Goal: Task Accomplishment & Management: Manage account settings

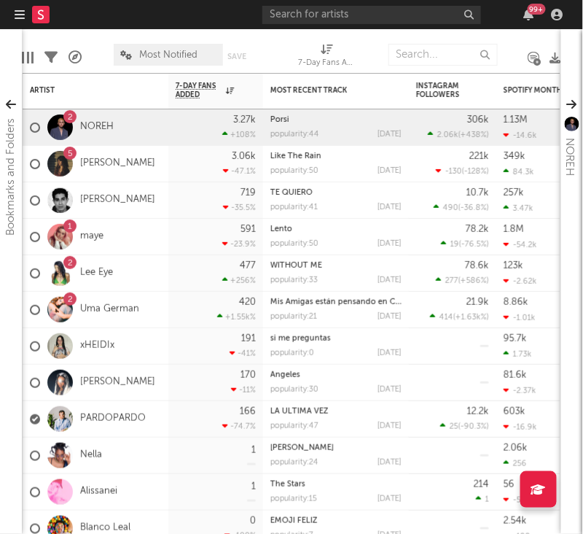
click at [18, 17] on icon "button" at bounding box center [20, 15] width 10 height 12
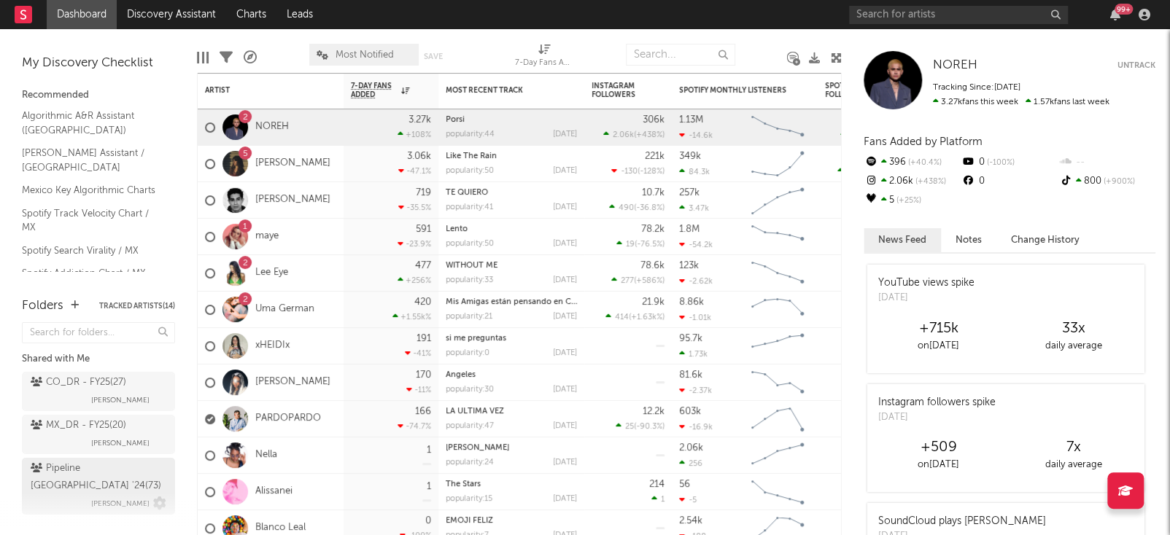
click at [71, 477] on div "Pipeline Mexico '24 ( 73 ) [PERSON_NAME]" at bounding box center [99, 486] width 136 height 53
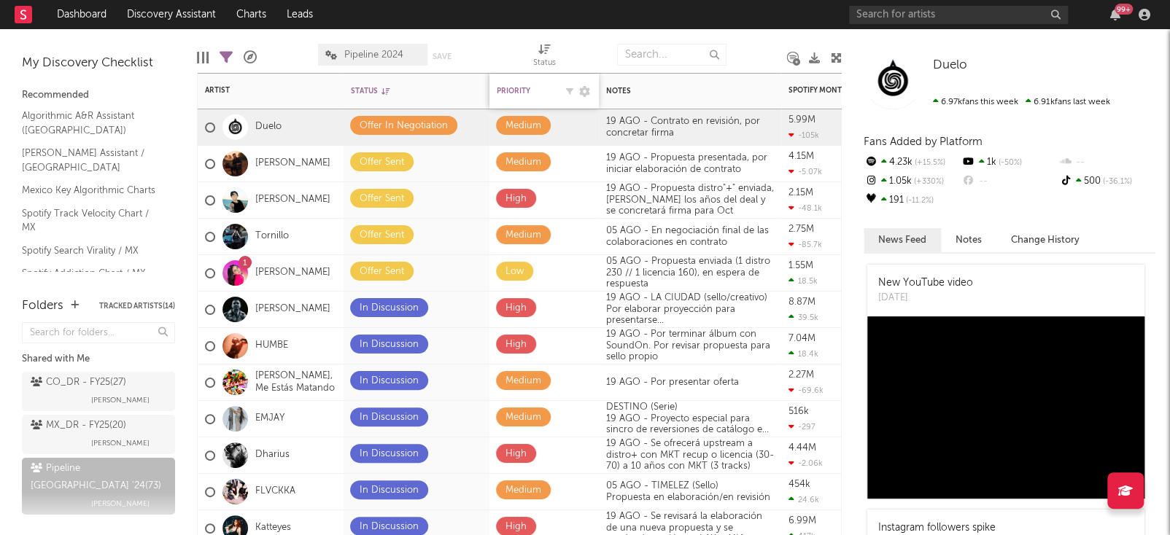
click at [537, 88] on div "Priority" at bounding box center [526, 91] width 58 height 9
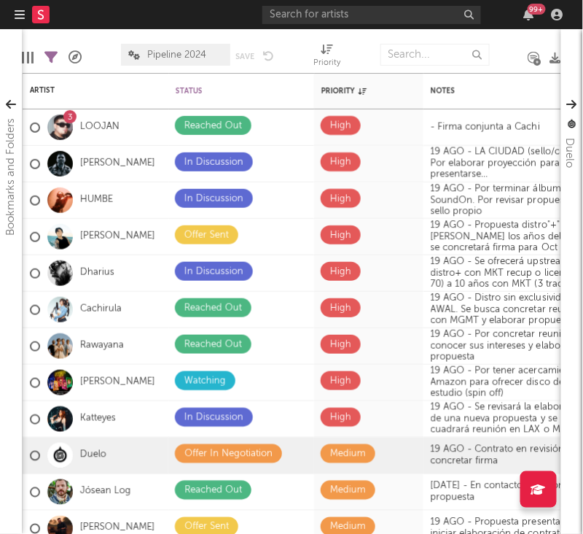
click at [241, 39] on div "Pipeline 2024 Save Save as" at bounding box center [197, 54] width 153 height 36
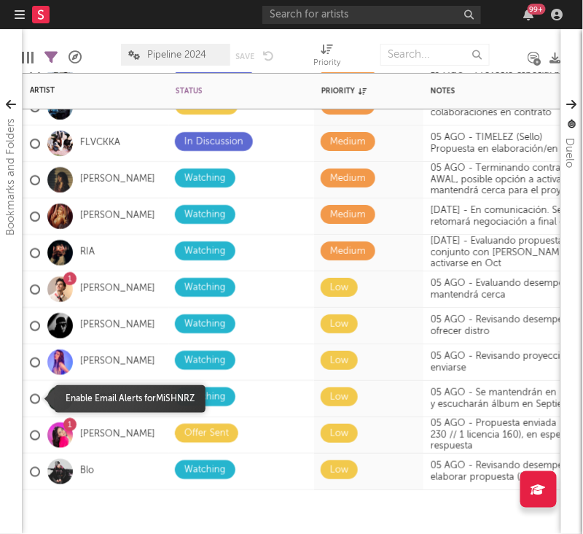
click at [36, 397] on div at bounding box center [35, 399] width 10 height 10
click at [30, 397] on input "checkbox" at bounding box center [30, 398] width 0 height 13
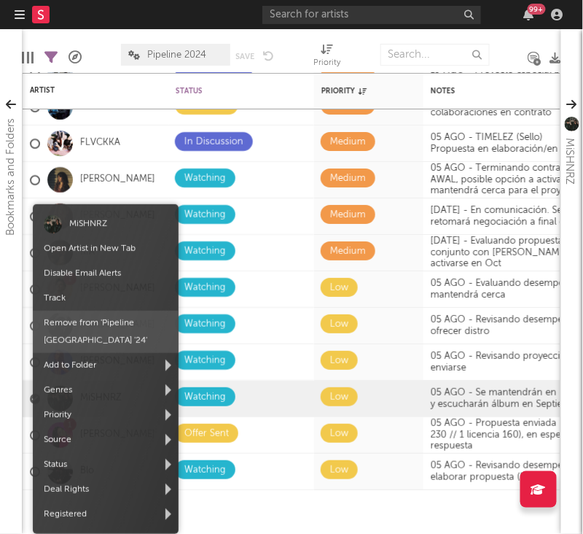
click at [85, 322] on span "Remove from ' Pipeline [GEOGRAPHIC_DATA] '24 '" at bounding box center [106, 332] width 146 height 42
